Goal: Information Seeking & Learning: Learn about a topic

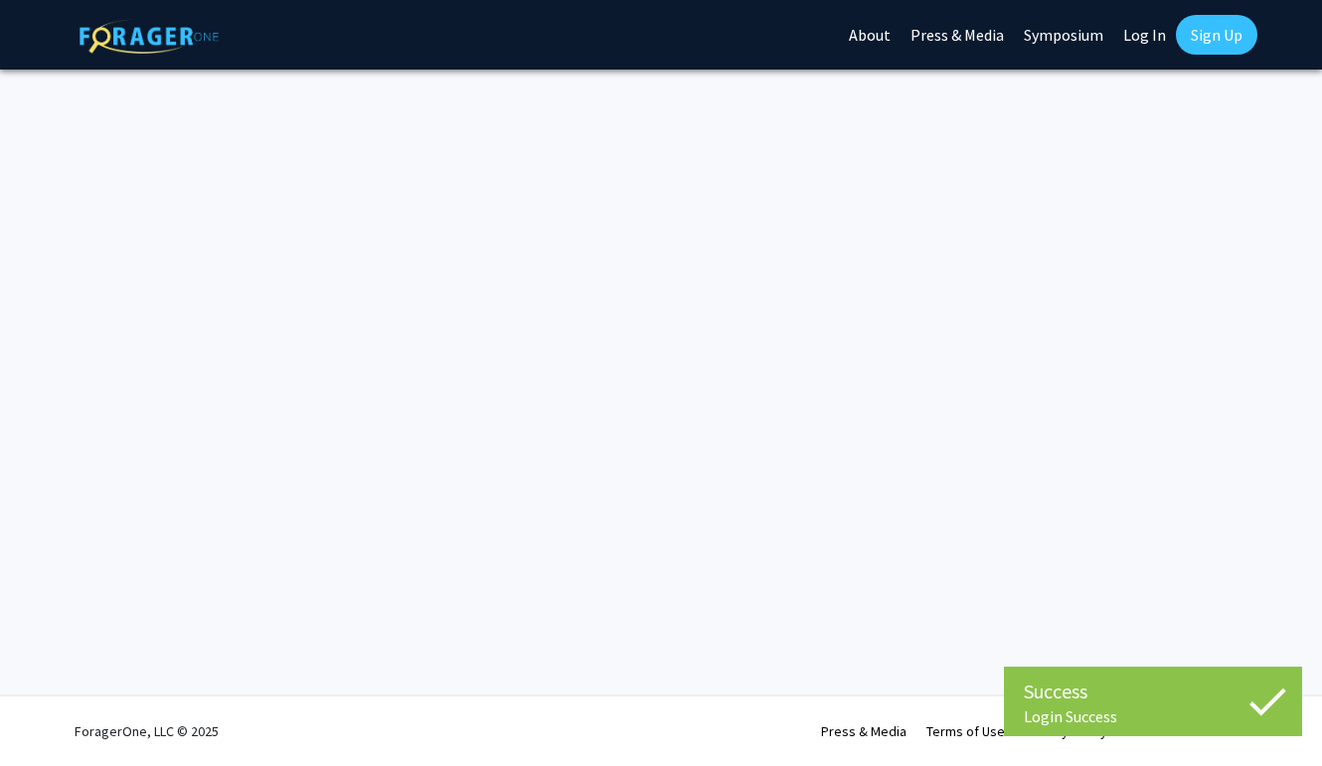
click at [1134, 28] on link "Log In" at bounding box center [1144, 35] width 63 height 70
click at [173, 46] on img at bounding box center [149, 36] width 139 height 35
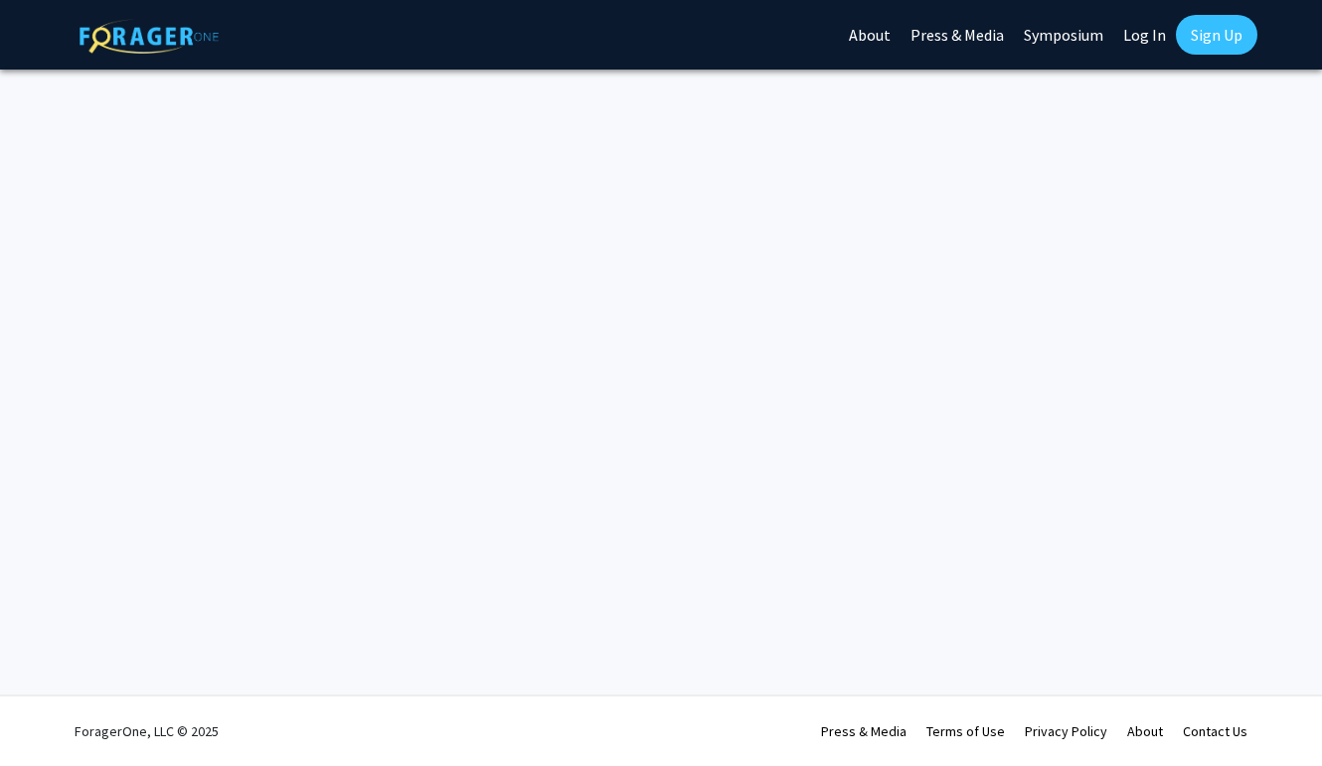
click at [900, 42] on link "About" at bounding box center [870, 35] width 62 height 70
click at [877, 42] on link "About" at bounding box center [870, 35] width 62 height 70
click at [1192, 31] on link "Sign Up" at bounding box center [1217, 35] width 82 height 40
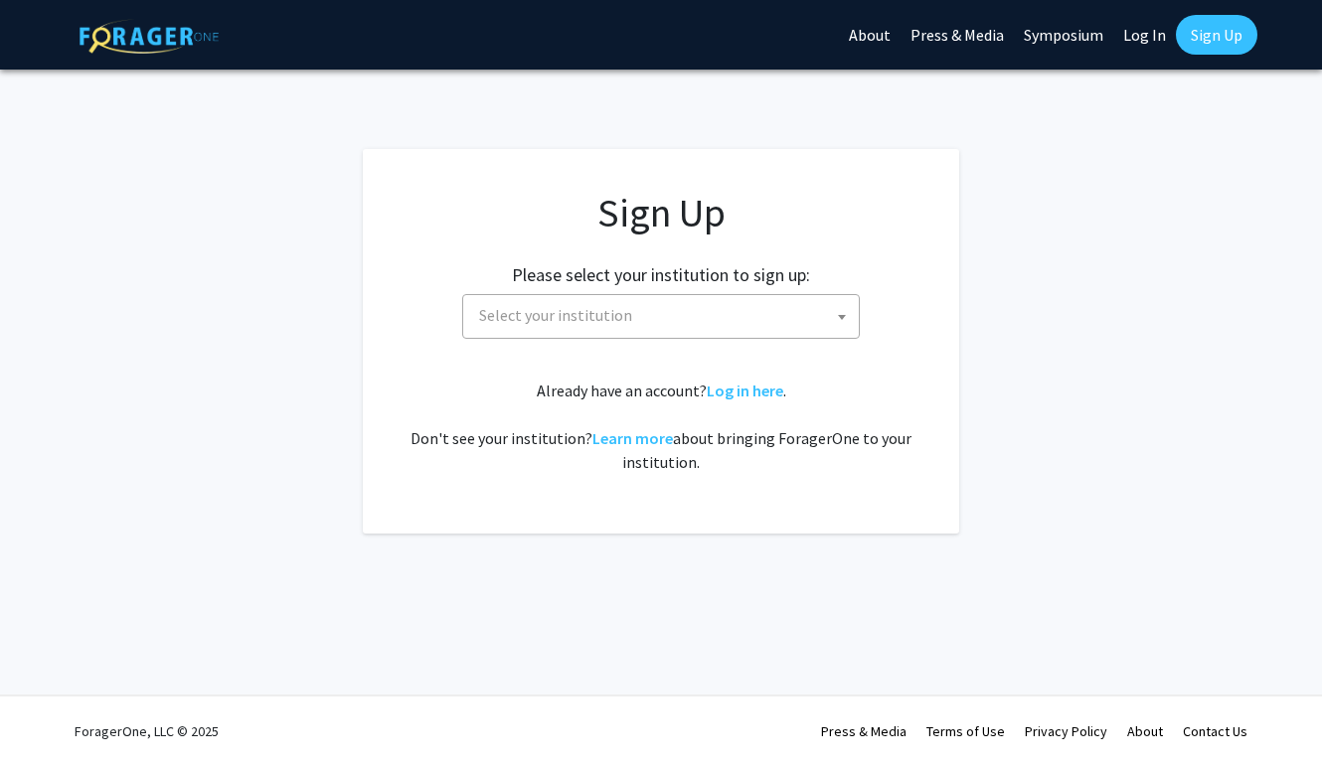
click at [757, 371] on div "Sign Up Please select your institution to sign up: [GEOGRAPHIC_DATA] [GEOGRAPHI…" at bounding box center [661, 331] width 517 height 285
click at [753, 381] on link "Log in here" at bounding box center [745, 391] width 77 height 20
click at [750, 392] on link "Log in here" at bounding box center [745, 391] width 77 height 20
click at [686, 340] on div "Sign Up Please select your institution to sign up: [GEOGRAPHIC_DATA] [GEOGRAPHI…" at bounding box center [661, 331] width 517 height 285
click at [677, 318] on span "Select your institution" at bounding box center [665, 315] width 388 height 41
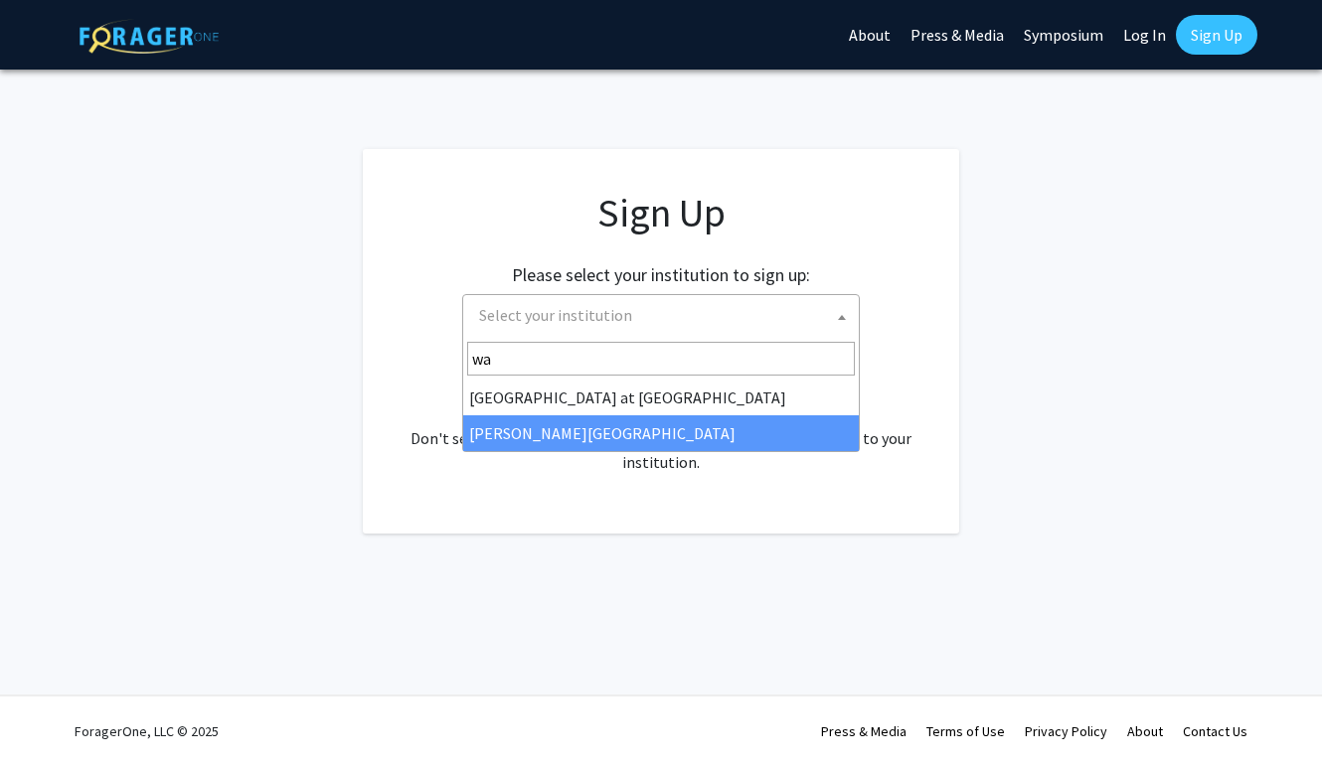
type input "wa"
select select "21"
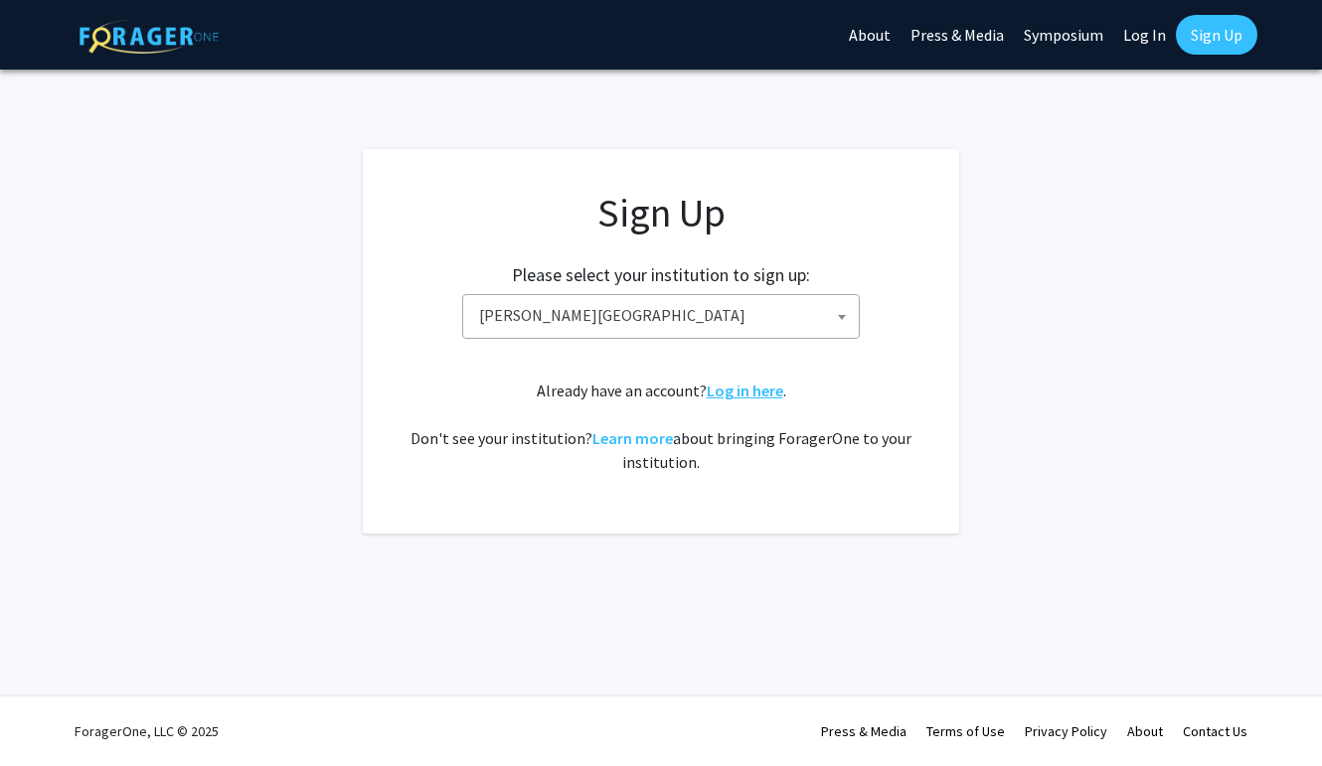
click at [737, 388] on link "Log in here" at bounding box center [745, 391] width 77 height 20
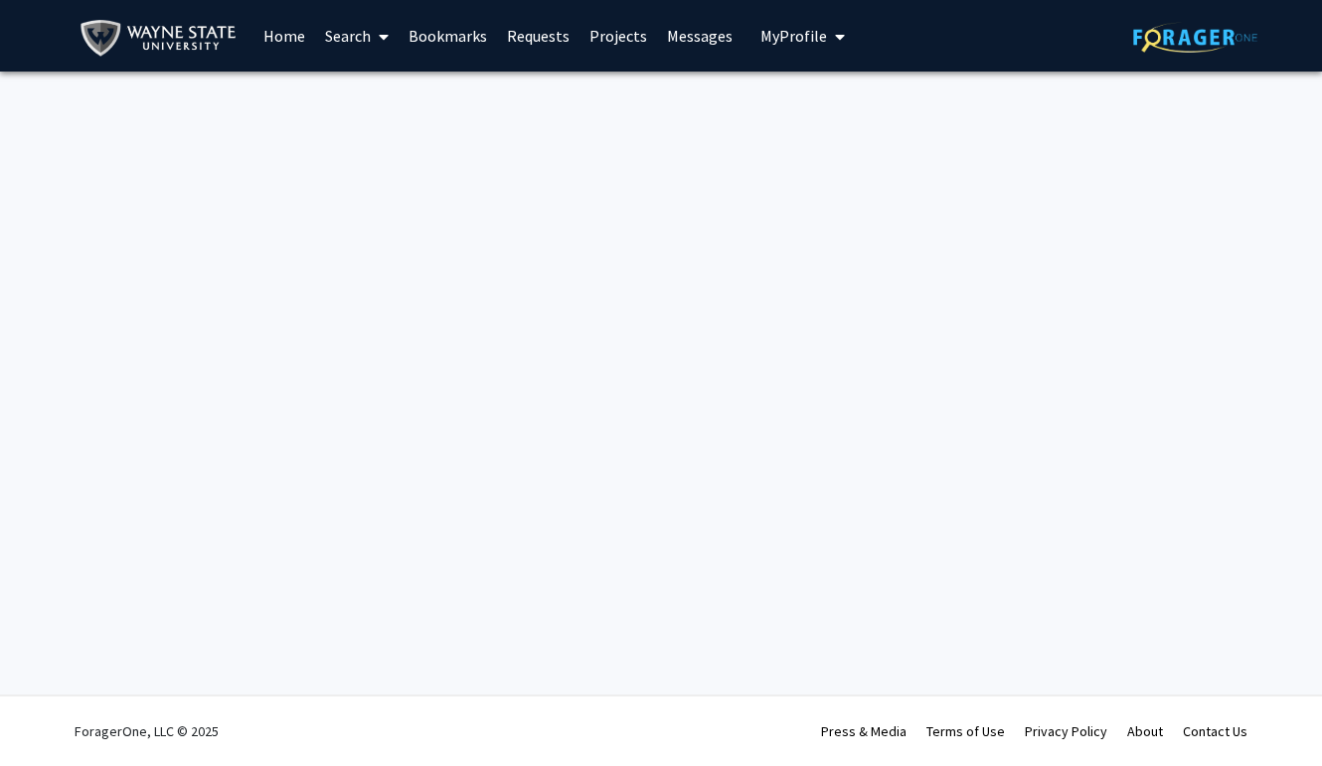
click at [363, 37] on link "Search" at bounding box center [356, 36] width 83 height 70
click at [384, 95] on span "Faculty/Staff" at bounding box center [388, 92] width 146 height 40
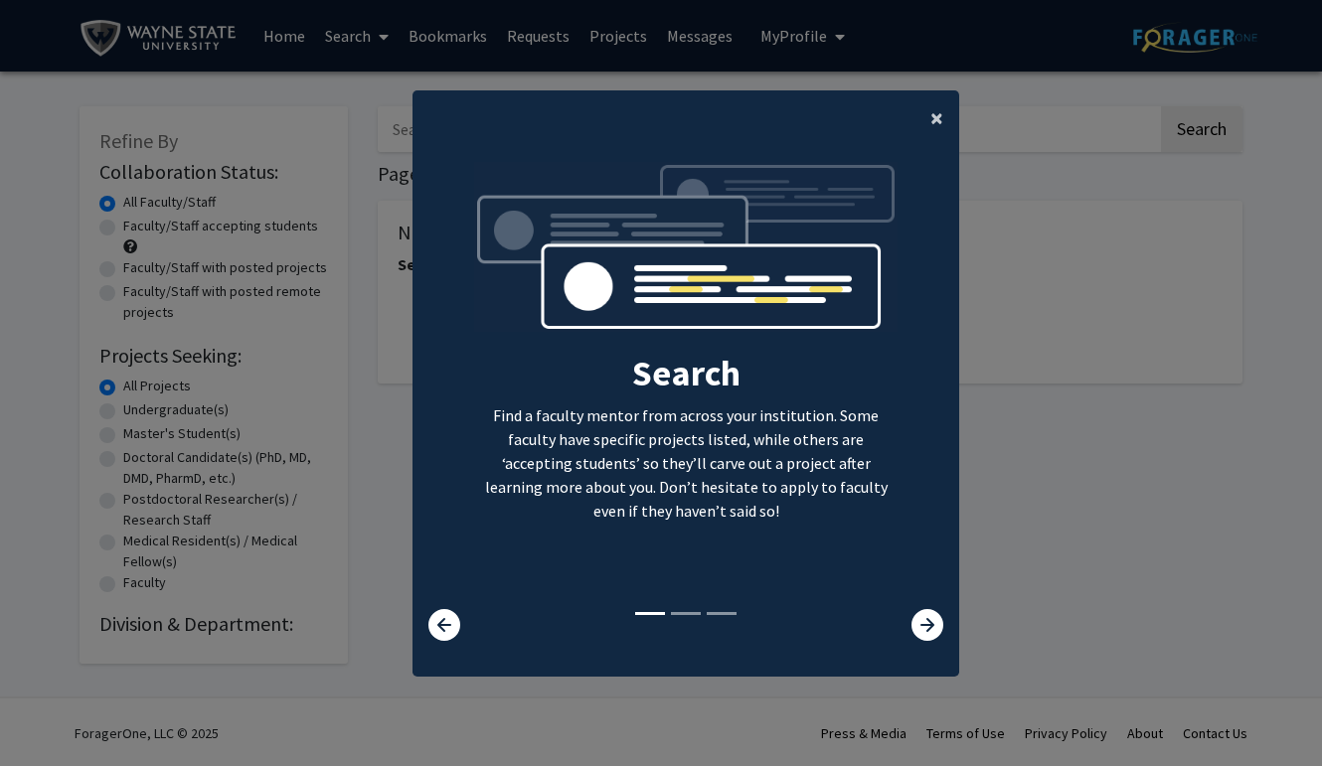
click at [933, 102] on span "×" at bounding box center [936, 117] width 13 height 31
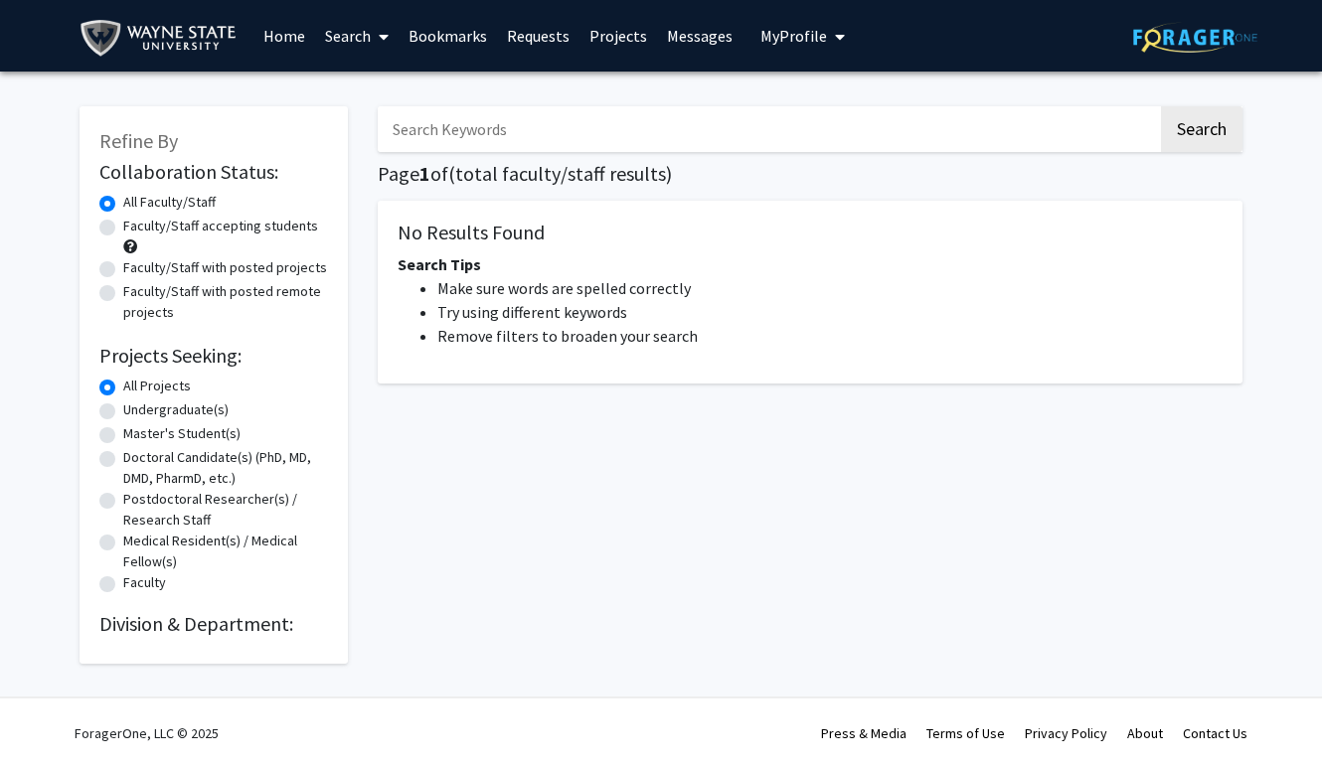
click at [806, 30] on span "My Profile" at bounding box center [793, 36] width 67 height 20
click at [824, 86] on span "[PERSON_NAME]" at bounding box center [884, 93] width 120 height 22
click at [815, 47] on button "My Profile" at bounding box center [802, 36] width 96 height 72
click at [834, 114] on span "View Profile" at bounding box center [884, 114] width 120 height 22
click at [775, 43] on span "My Profile" at bounding box center [793, 36] width 67 height 20
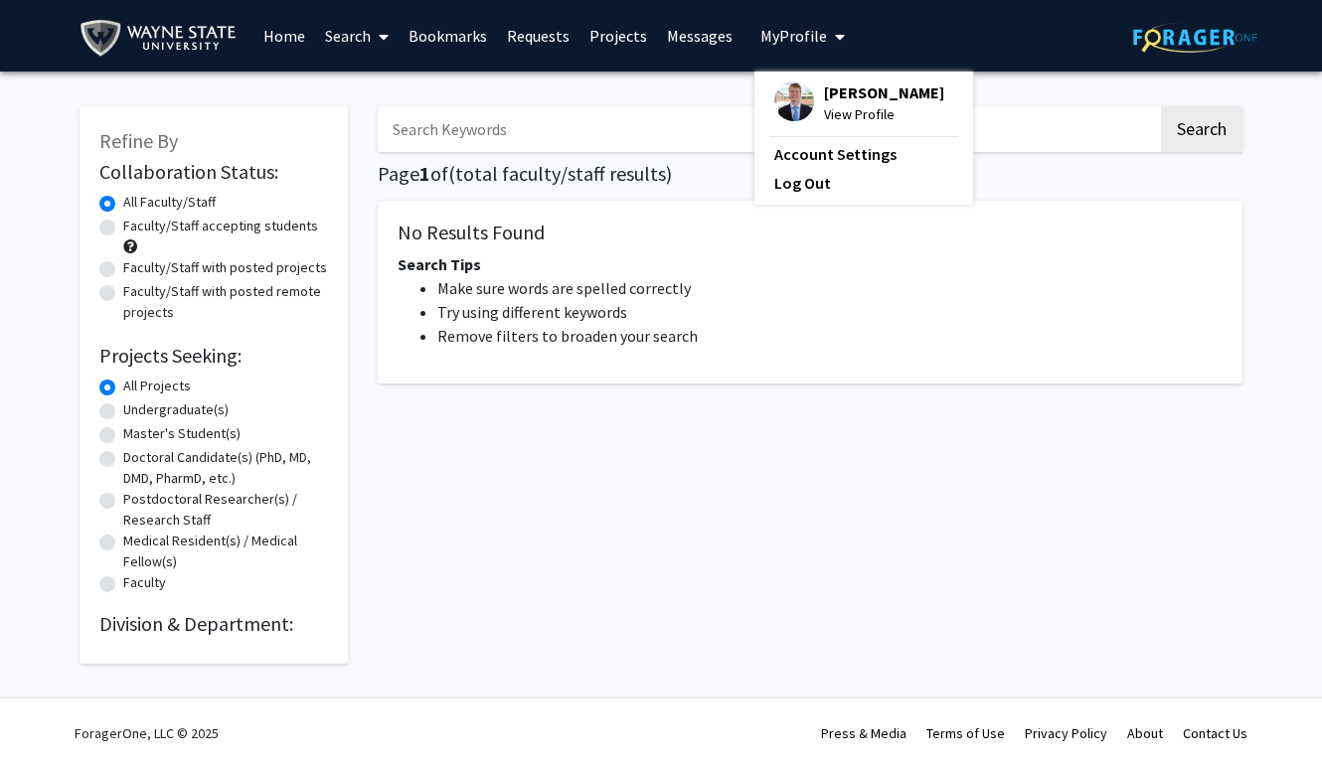
click at [784, 115] on img at bounding box center [794, 102] width 40 height 40
click at [202, 414] on label "Undergraduate(s)" at bounding box center [175, 410] width 105 height 21
click at [136, 412] on input "Undergraduate(s)" at bounding box center [129, 406] width 13 height 13
radio input "true"
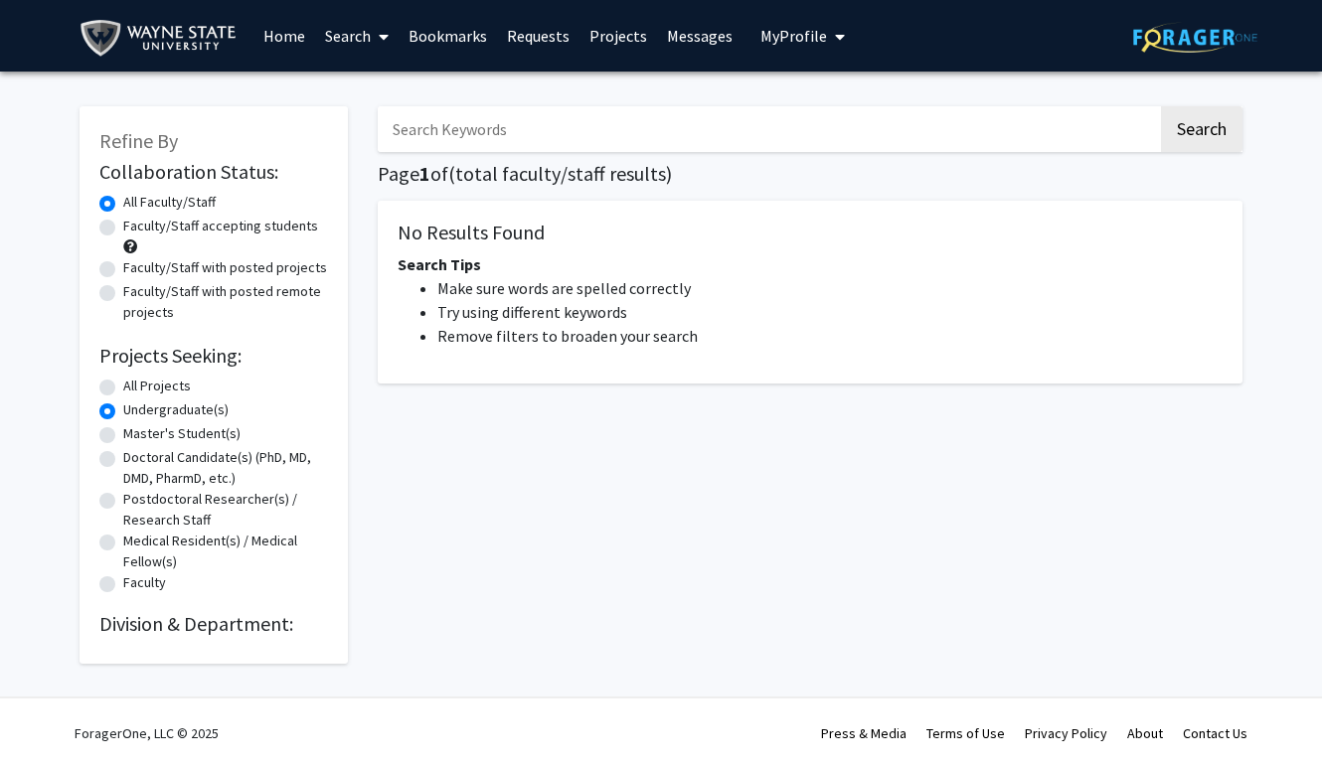
click at [205, 440] on label "Master's Student(s)" at bounding box center [181, 433] width 117 height 21
click at [136, 436] on input "Master's Student(s)" at bounding box center [129, 429] width 13 height 13
radio input "true"
click at [208, 468] on label "Doctoral Candidate(s) (PhD, MD, DMD, PharmD, etc.)" at bounding box center [225, 468] width 205 height 42
click at [136, 460] on input "Doctoral Candidate(s) (PhD, MD, DMD, PharmD, etc.)" at bounding box center [129, 453] width 13 height 13
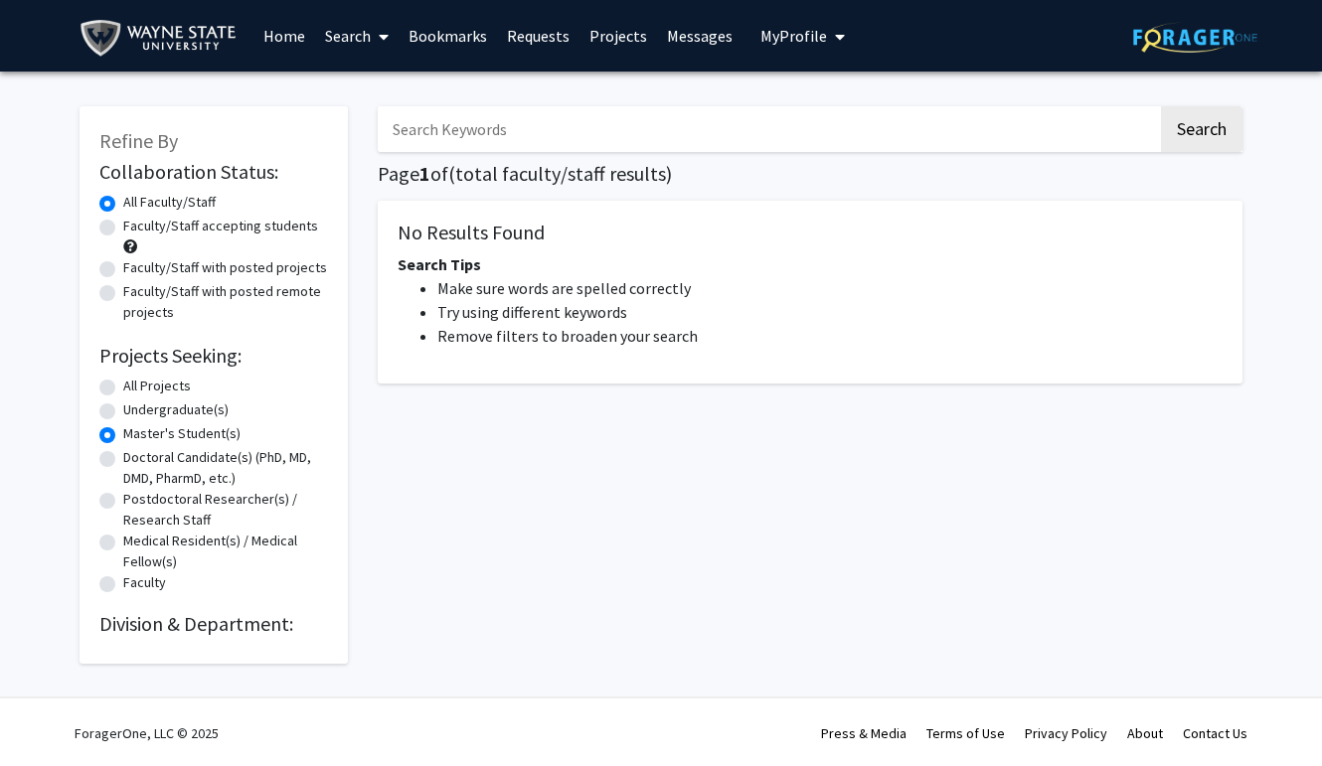
radio input "true"
click at [193, 244] on div "Faculty/Staff accepting students" at bounding box center [213, 237] width 229 height 42
click at [508, 148] on input "Search Keywords" at bounding box center [768, 129] width 780 height 46
click at [352, 35] on link "Search" at bounding box center [356, 36] width 83 height 70
click at [374, 120] on span "Students" at bounding box center [375, 131] width 121 height 40
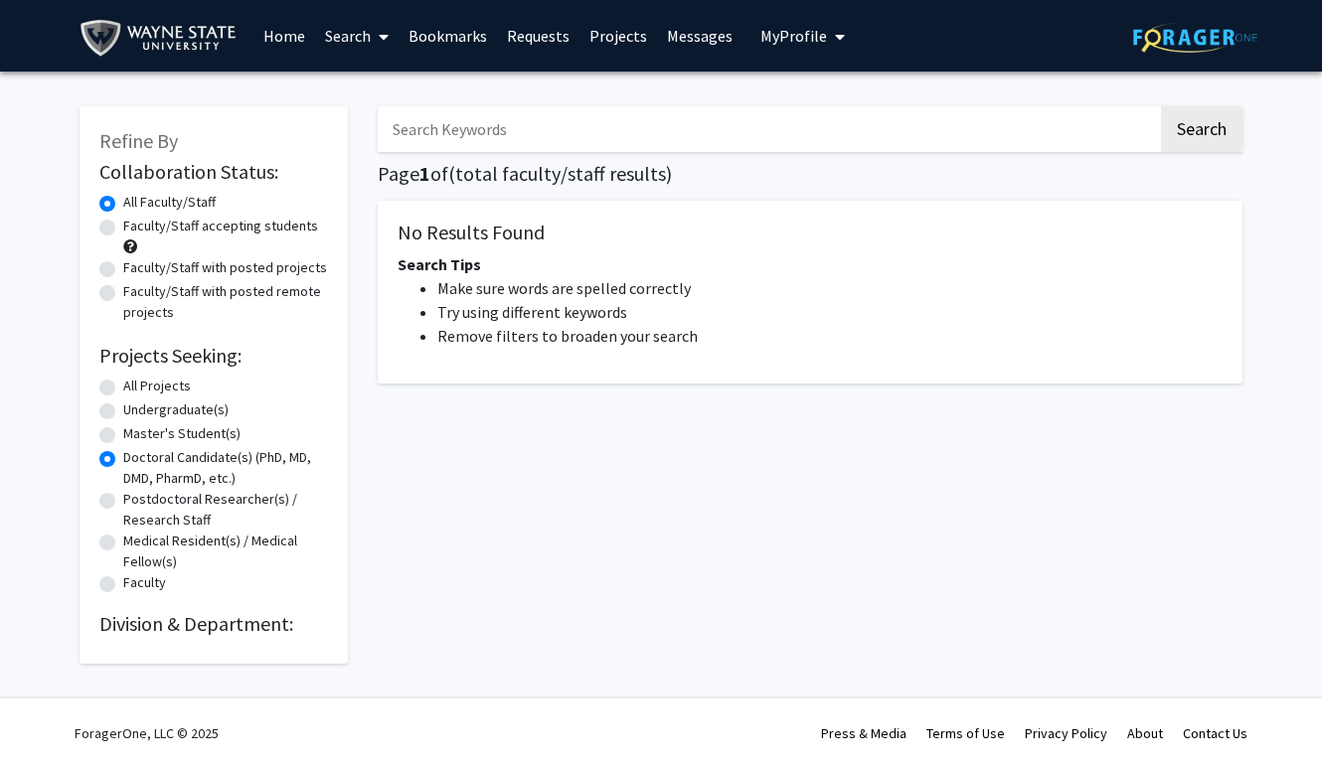
click at [276, 29] on link "Home" at bounding box center [284, 36] width 62 height 70
click at [784, 49] on button "My Profile" at bounding box center [802, 36] width 96 height 72
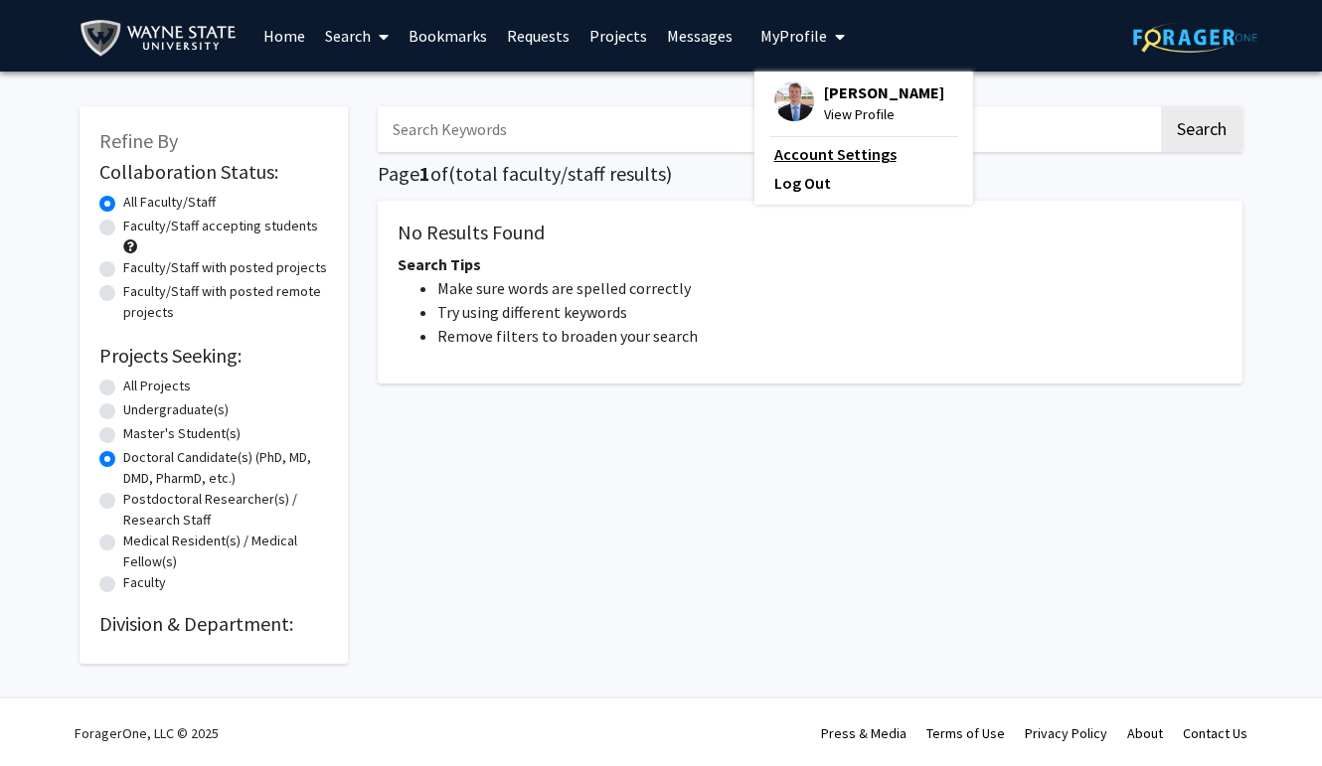
click at [818, 158] on link "Account Settings" at bounding box center [863, 154] width 179 height 24
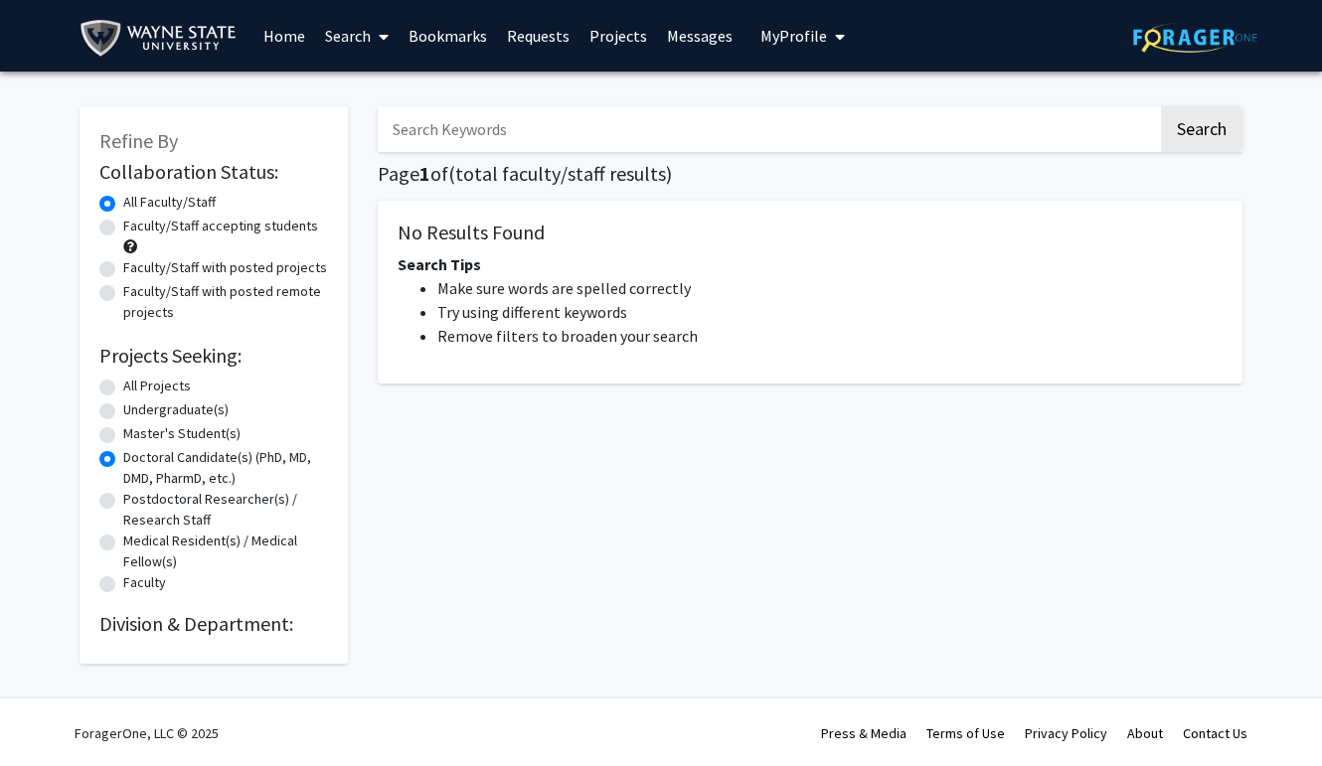
click at [803, 39] on span "My Profile" at bounding box center [793, 36] width 67 height 20
click at [787, 107] on img at bounding box center [794, 102] width 40 height 40
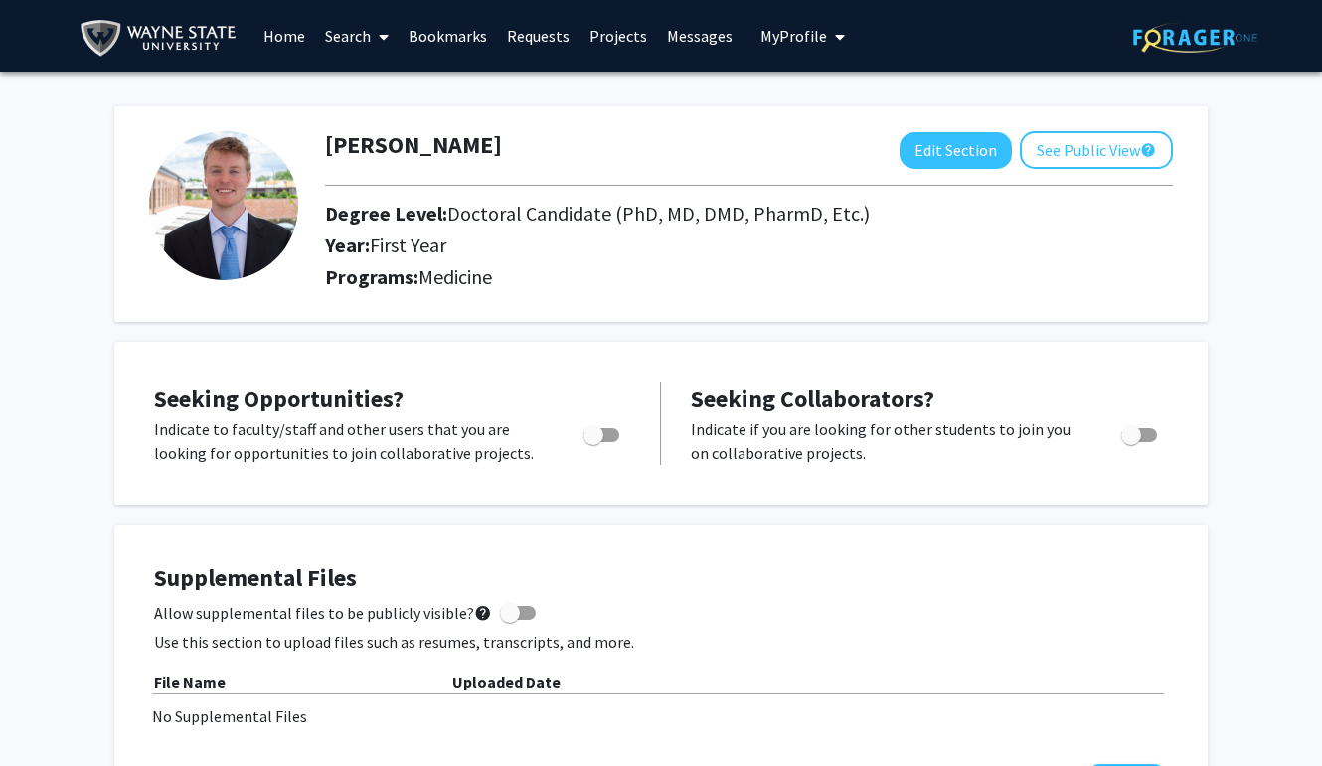
click at [351, 34] on link "Search" at bounding box center [356, 36] width 83 height 70
click at [414, 88] on span "Faculty/Staff" at bounding box center [388, 92] width 146 height 40
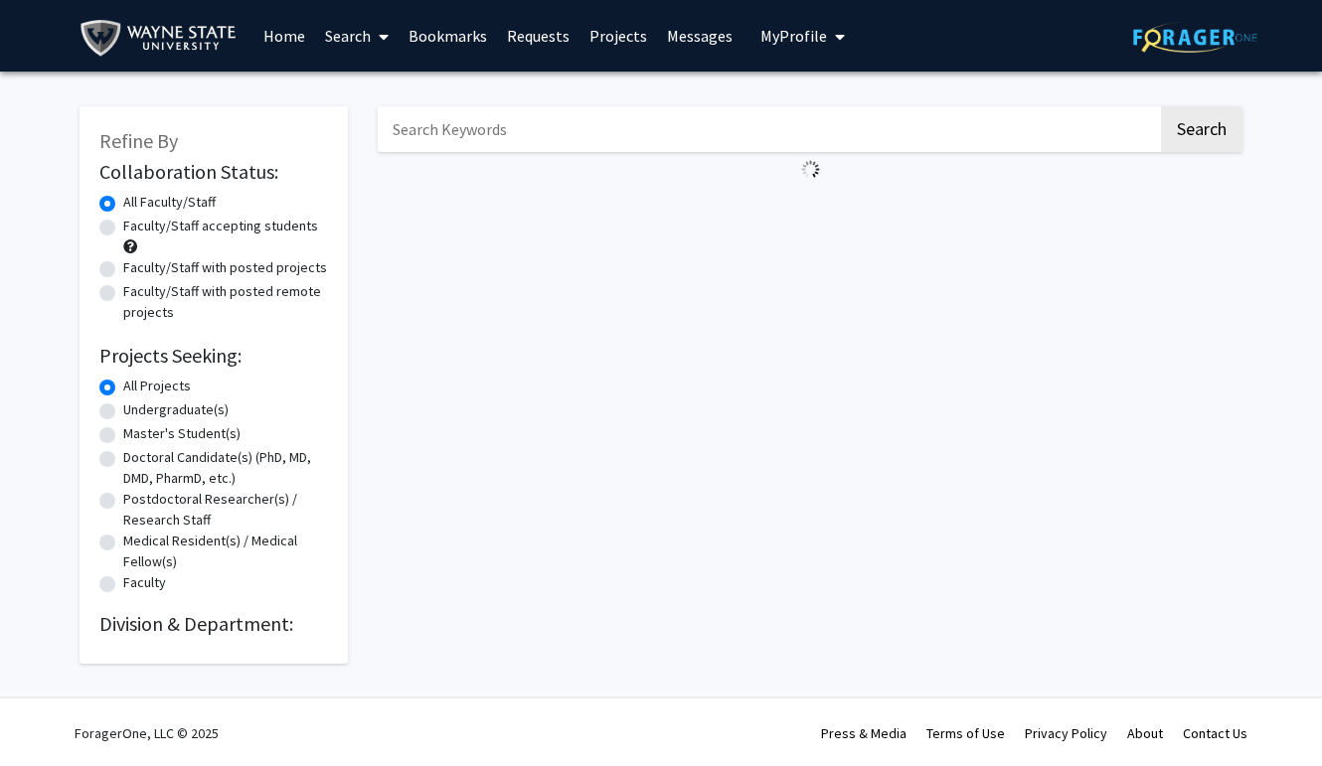
click at [221, 466] on label "Doctoral Candidate(s) (PhD, MD, DMD, PharmD, etc.)" at bounding box center [225, 468] width 205 height 42
click at [136, 460] on input "Doctoral Candidate(s) (PhD, MD, DMD, PharmD, etc.)" at bounding box center [129, 453] width 13 height 13
radio input "true"
